Goal: Check status

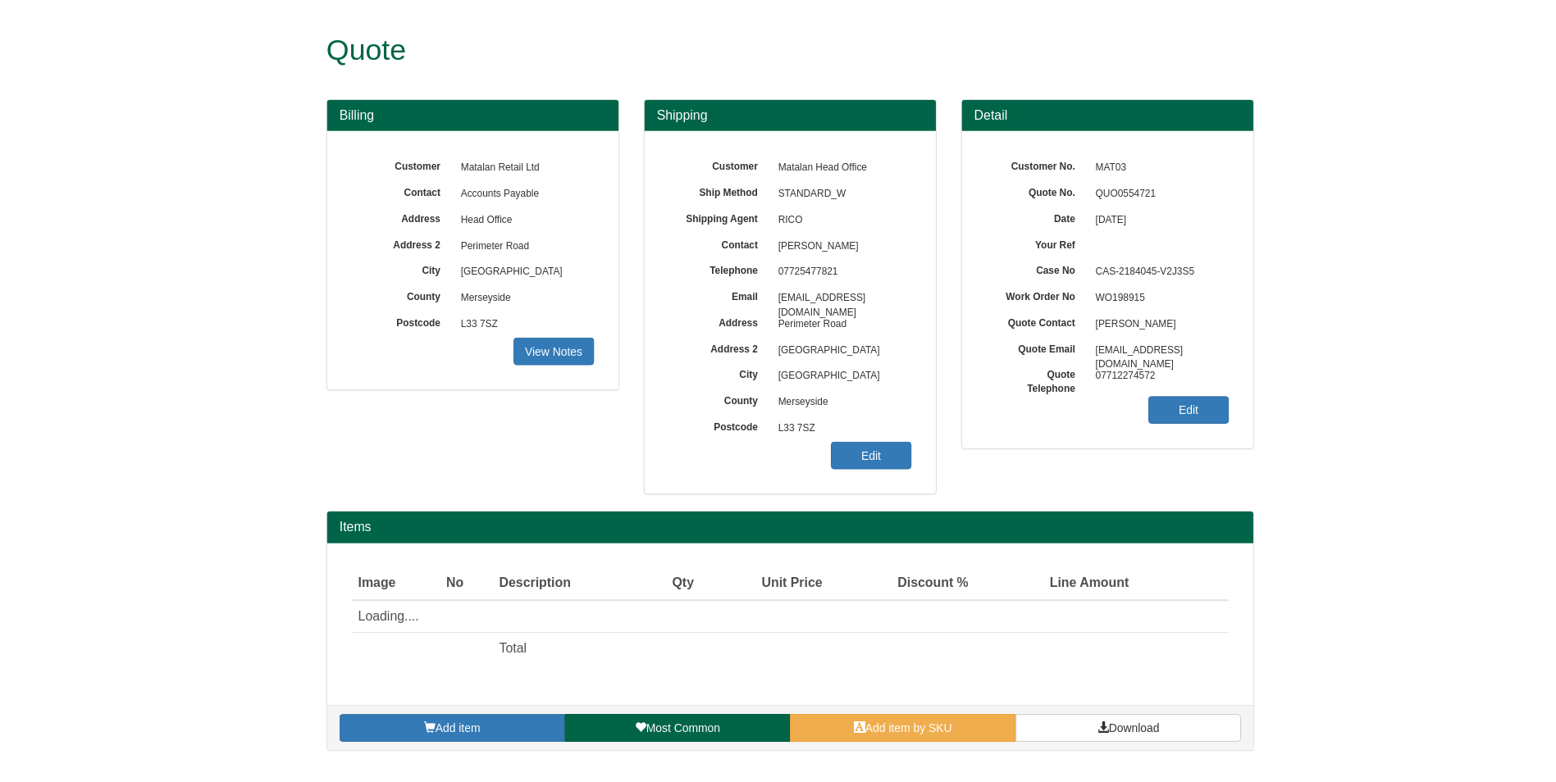
scroll to position [394, 0]
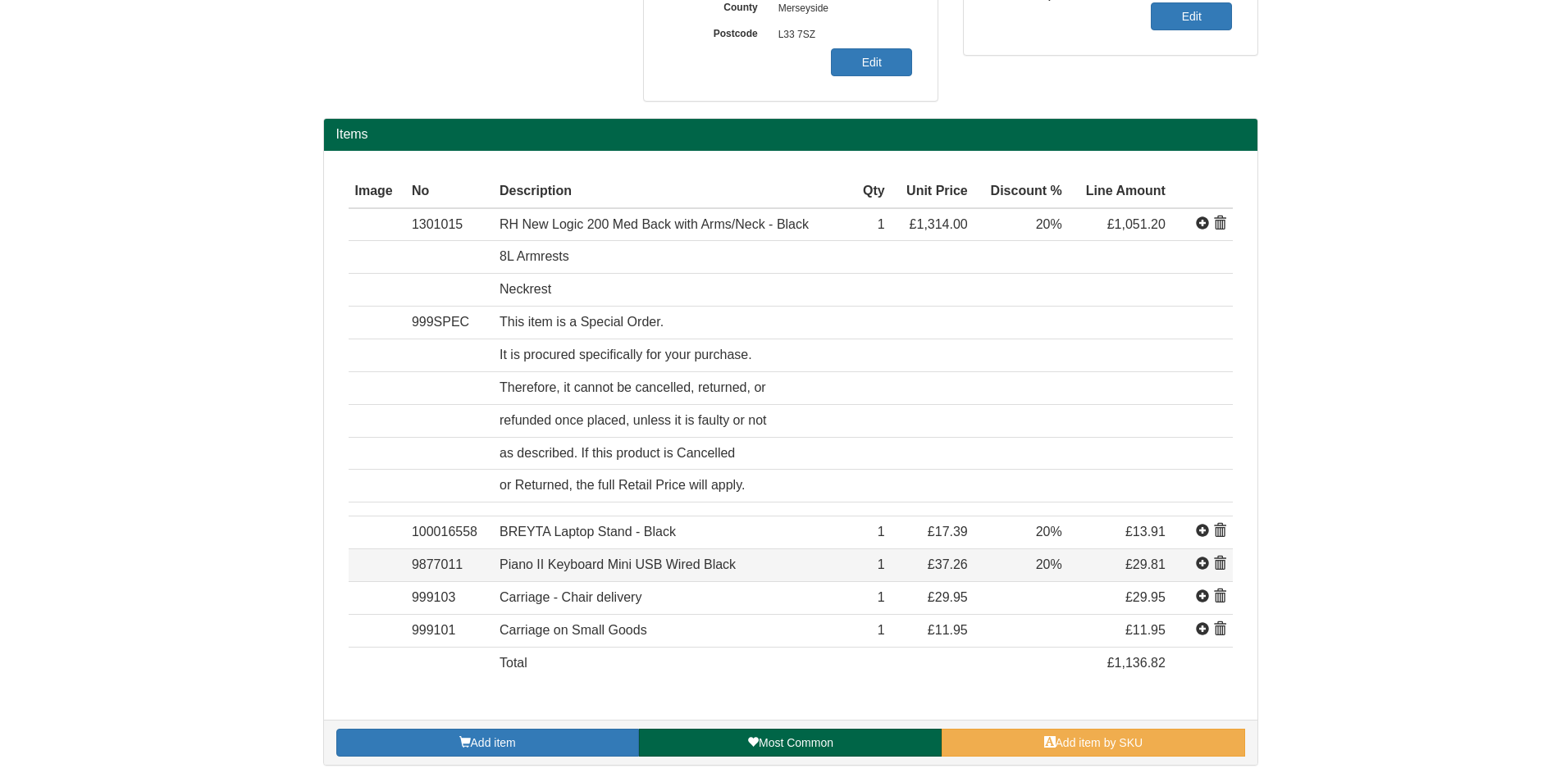
click at [1221, 565] on span at bounding box center [1219, 564] width 13 height 13
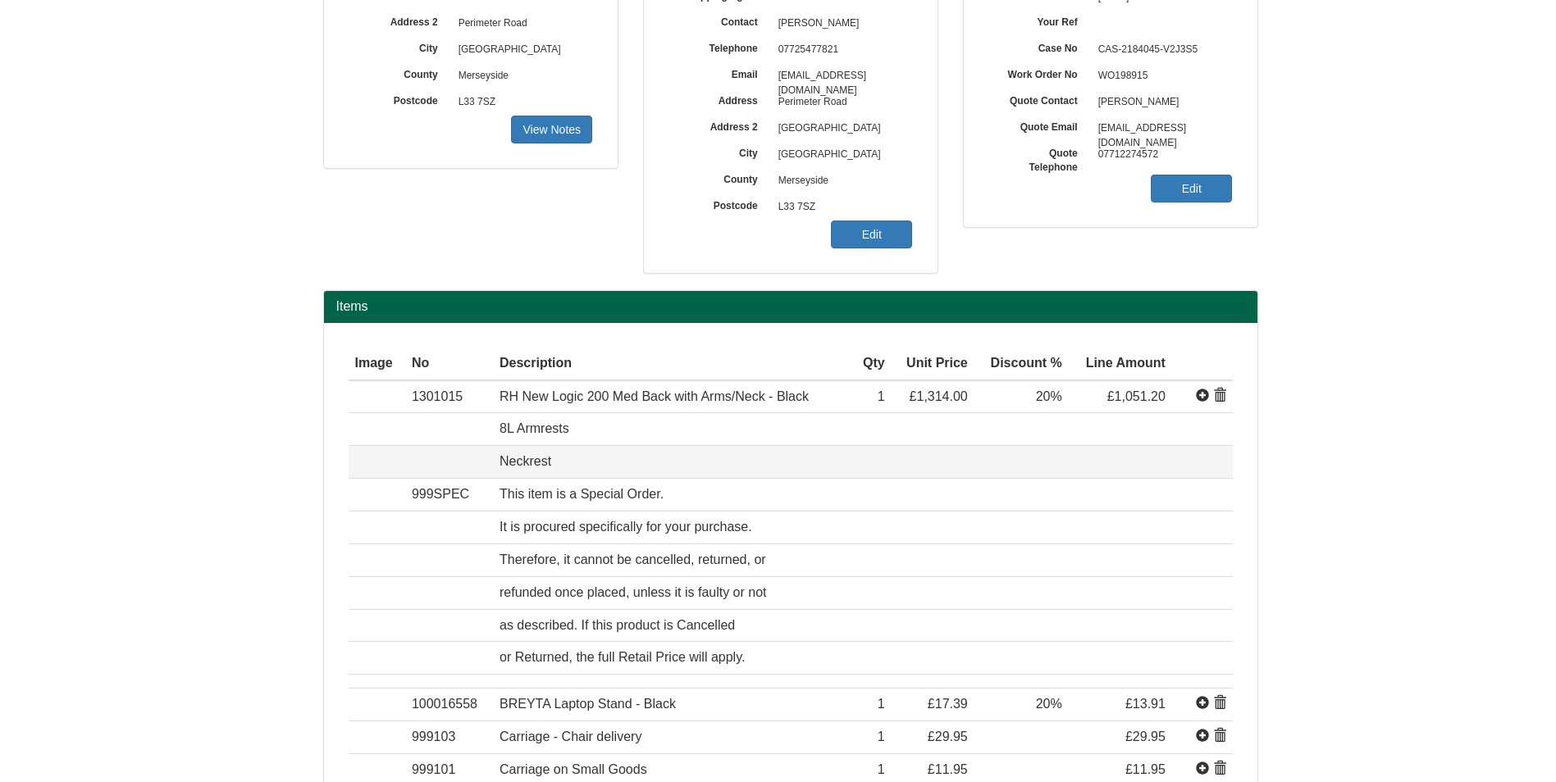
scroll to position [0, 0]
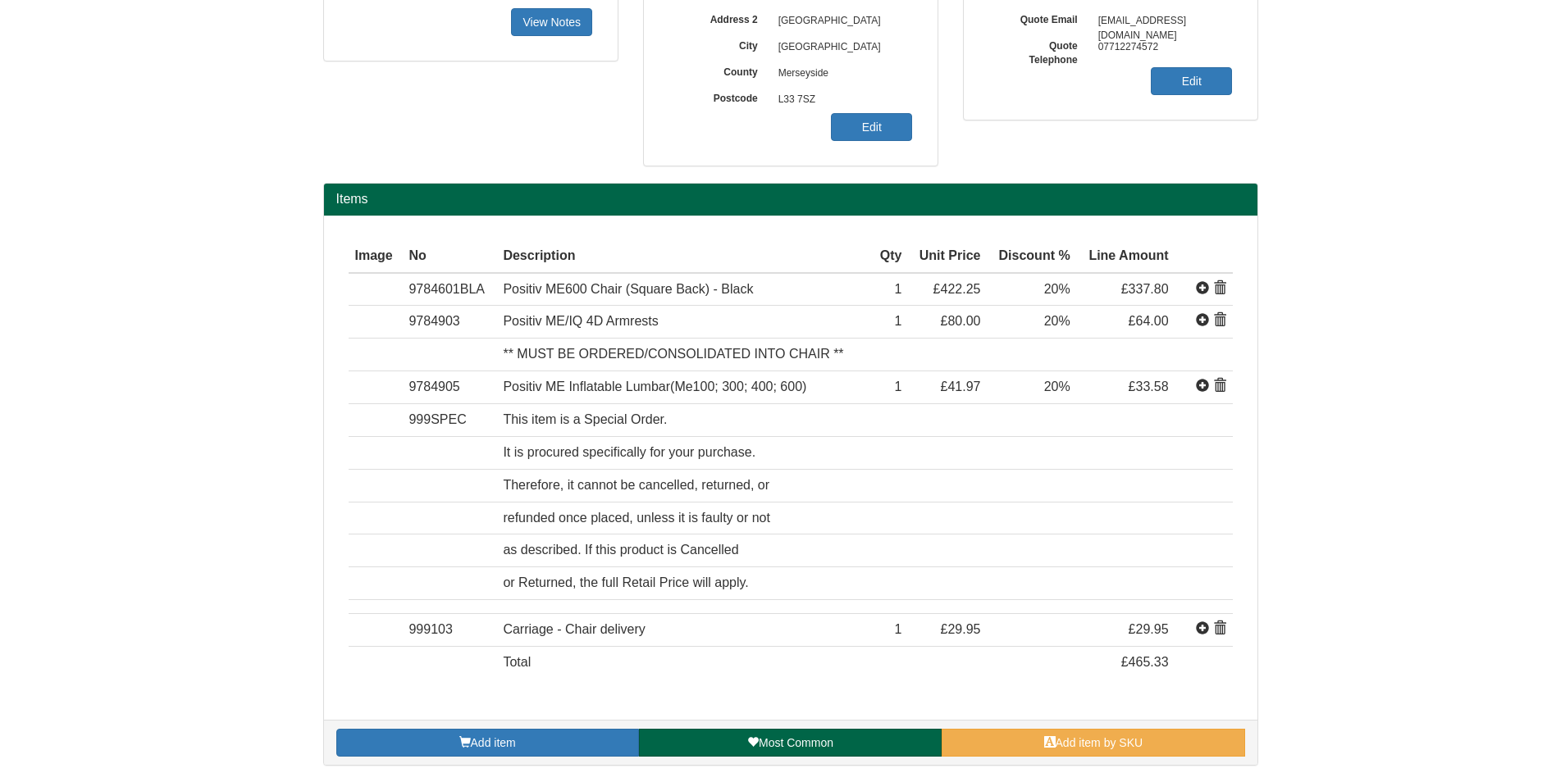
scroll to position [324, 0]
